Goal: Task Accomplishment & Management: Use online tool/utility

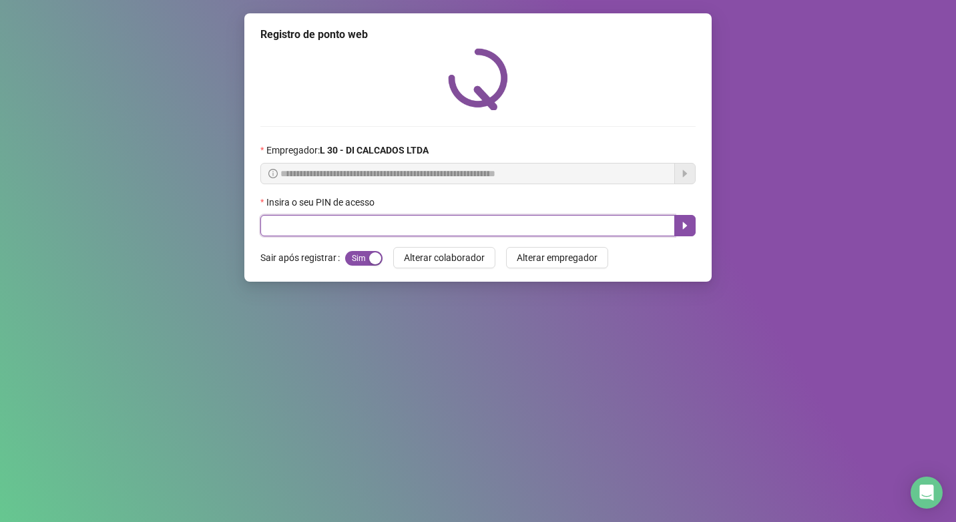
click at [422, 231] on input "text" at bounding box center [467, 225] width 415 height 21
type input "*****"
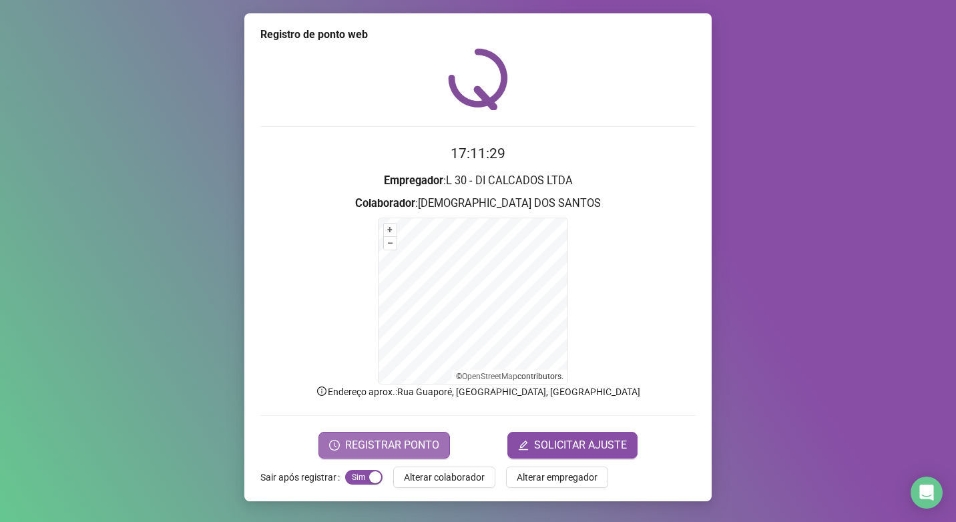
click at [426, 437] on span "REGISTRAR PONTO" at bounding box center [392, 445] width 94 height 16
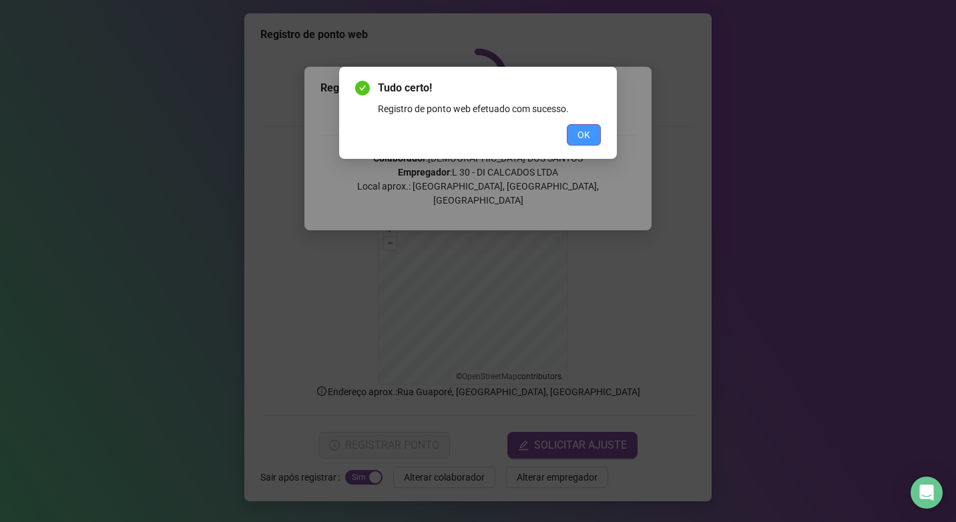
click at [583, 132] on span "OK" at bounding box center [583, 135] width 13 height 15
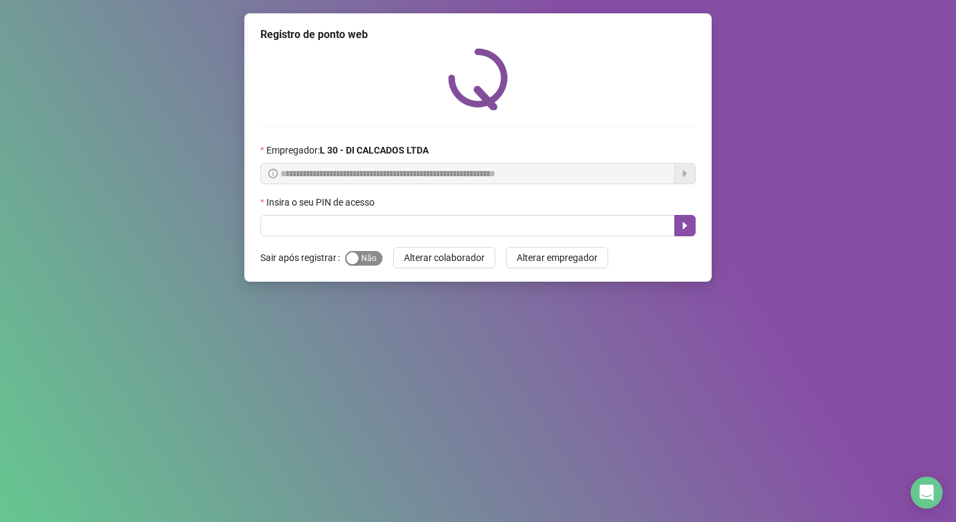
click at [365, 256] on span "Sim Não" at bounding box center [363, 258] width 37 height 15
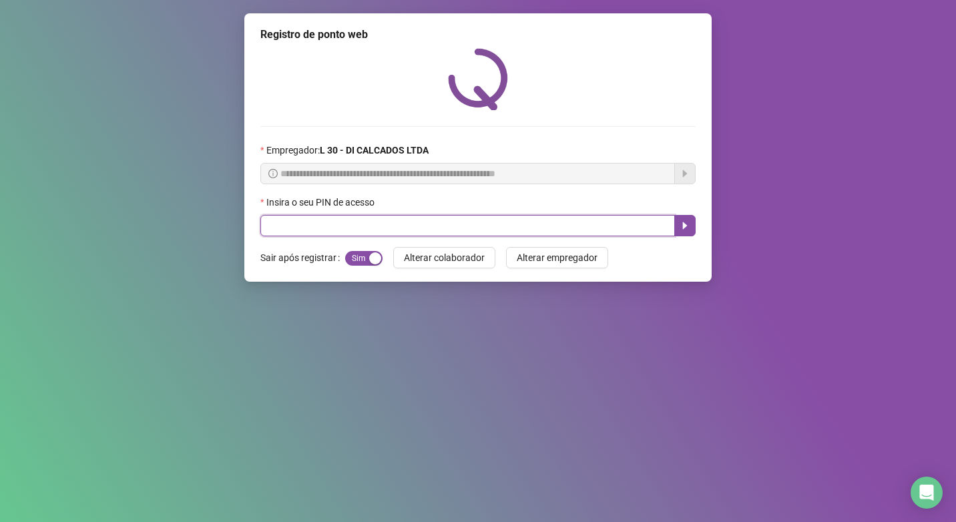
click at [376, 226] on input "text" at bounding box center [467, 225] width 415 height 21
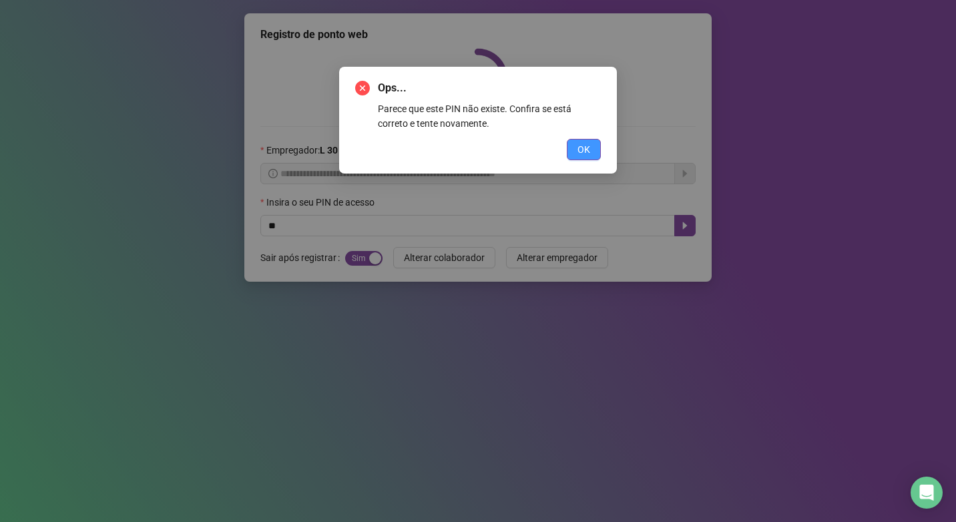
click at [583, 152] on span "OK" at bounding box center [583, 149] width 13 height 15
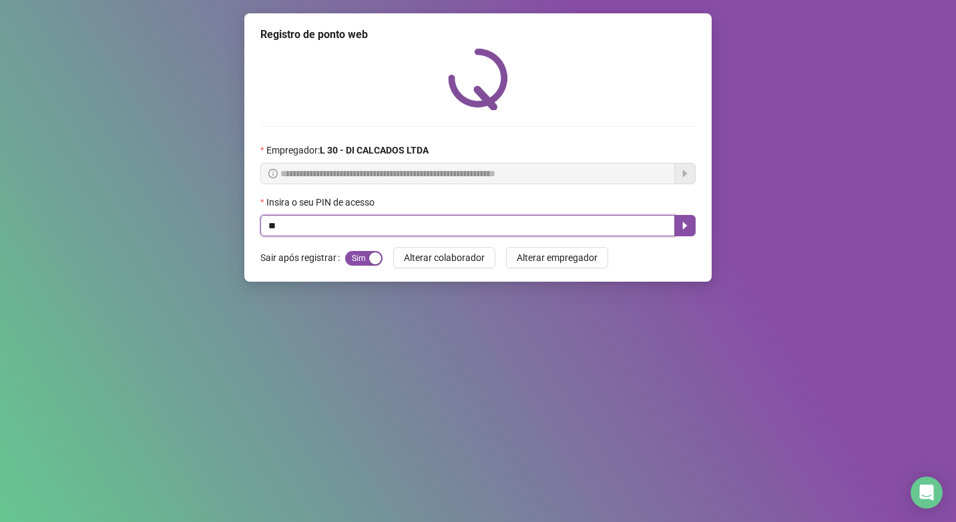
type input "*"
type input "*****"
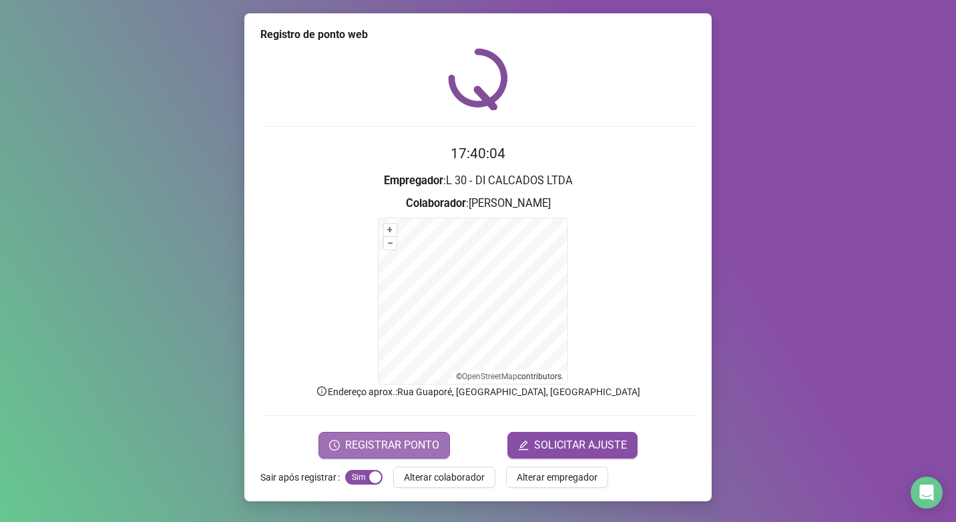
click at [407, 449] on span "REGISTRAR PONTO" at bounding box center [392, 445] width 94 height 16
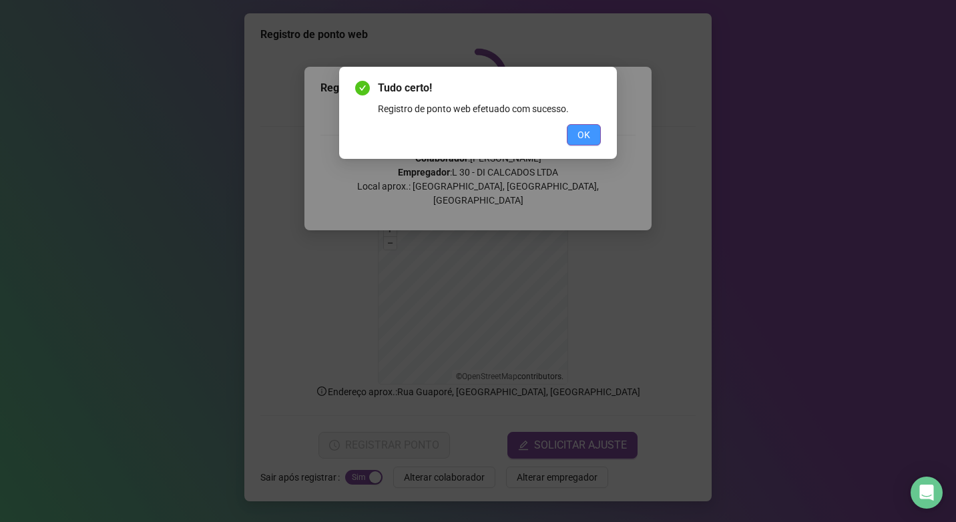
click at [589, 133] on span "OK" at bounding box center [583, 135] width 13 height 15
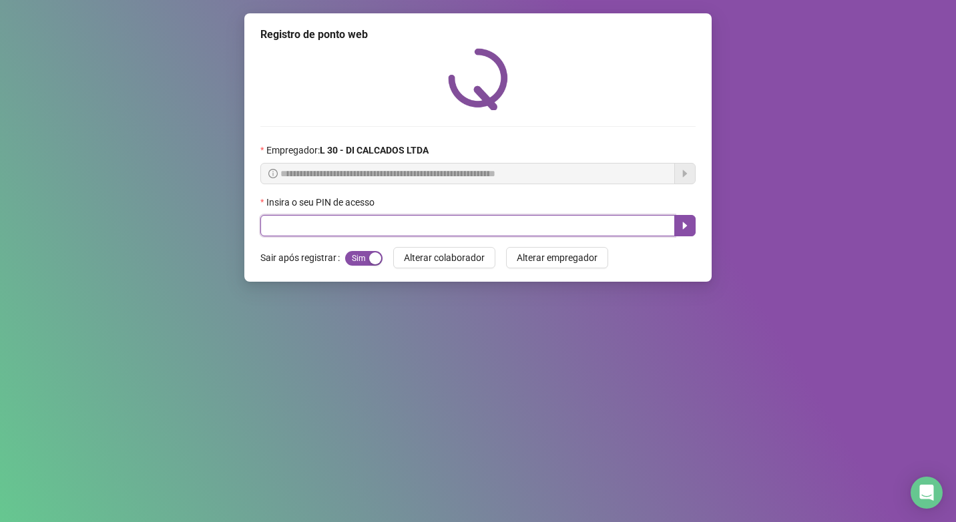
click at [363, 234] on input "text" at bounding box center [467, 225] width 415 height 21
type input "*****"
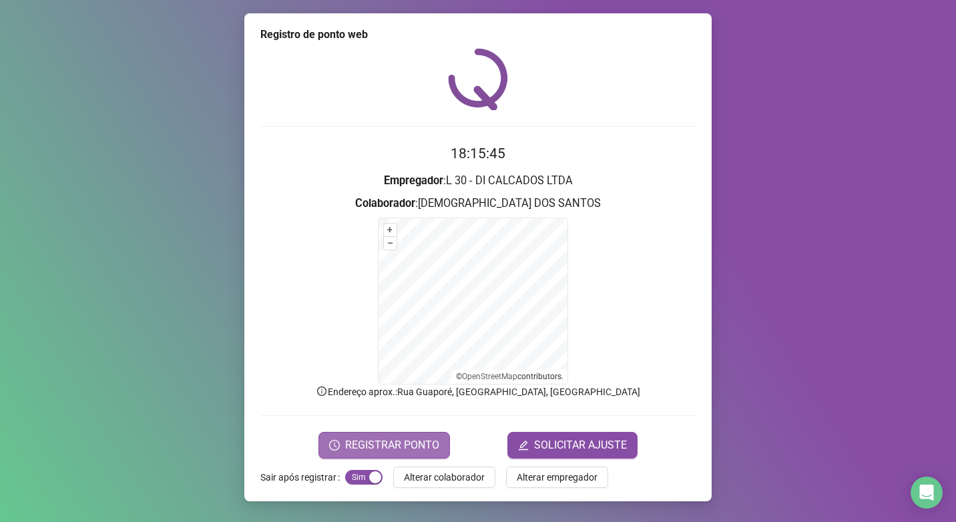
click at [409, 441] on span "REGISTRAR PONTO" at bounding box center [392, 445] width 94 height 16
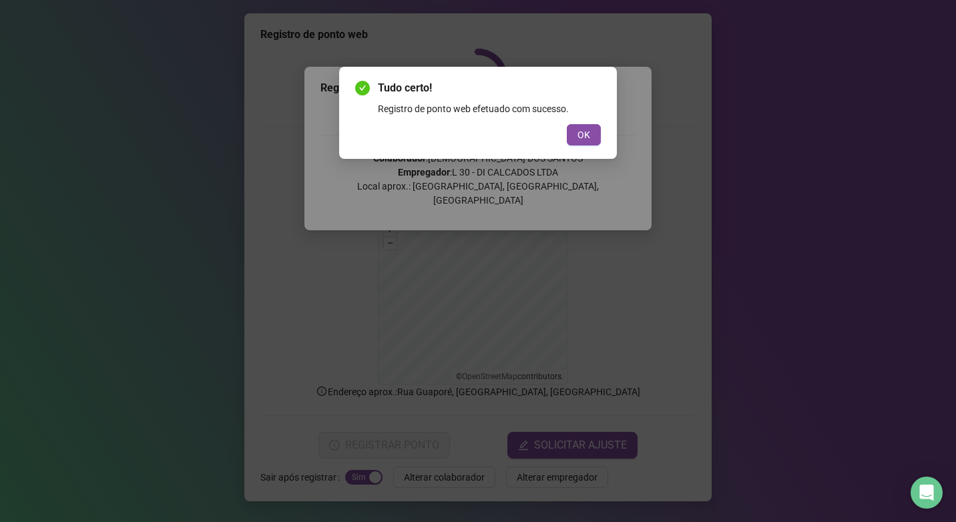
click at [588, 122] on div "Tudo certo! Registro de ponto web efetuado com sucesso. OK" at bounding box center [478, 112] width 246 height 65
click at [586, 135] on span "OK" at bounding box center [583, 135] width 13 height 15
